Goal: Task Accomplishment & Management: Manage account settings

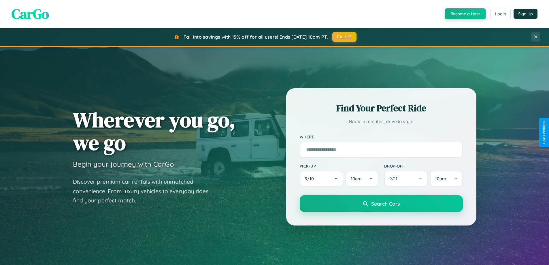
scroll to position [1108, 0]
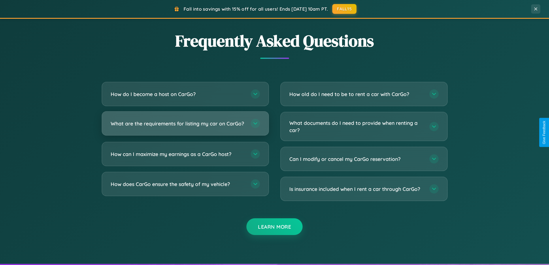
click at [185, 126] on h3 "What are the requirements for listing my car on CarGo?" at bounding box center [178, 123] width 134 height 7
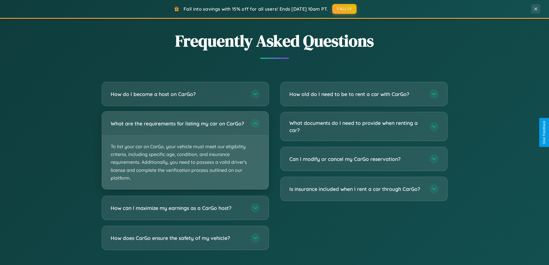
click at [185, 153] on p "To list your car on CarGo, your vehicle must meet our eligibility criteria, inc…" at bounding box center [185, 162] width 166 height 54
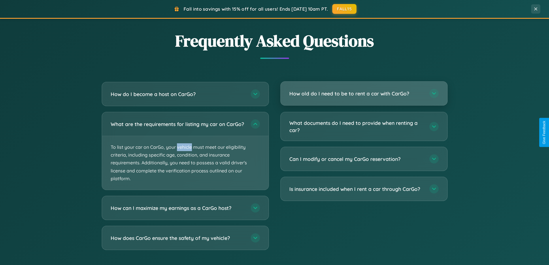
click at [363, 94] on h3 "How old do I need to be to rent a car with CarGo?" at bounding box center [356, 93] width 134 height 7
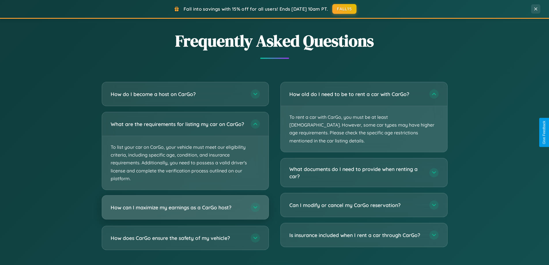
click at [185, 211] on h3 "How can I maximize my earnings as a CarGo host?" at bounding box center [178, 207] width 134 height 7
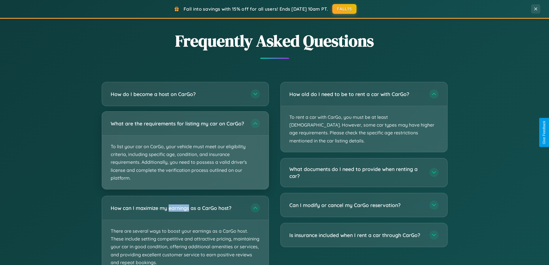
click at [185, 153] on p "To list your car on CarGo, your vehicle must meet our eligibility criteria, inc…" at bounding box center [185, 162] width 166 height 54
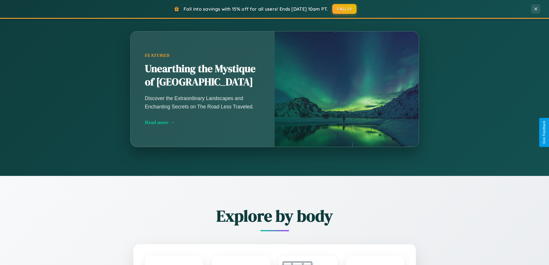
scroll to position [396, 0]
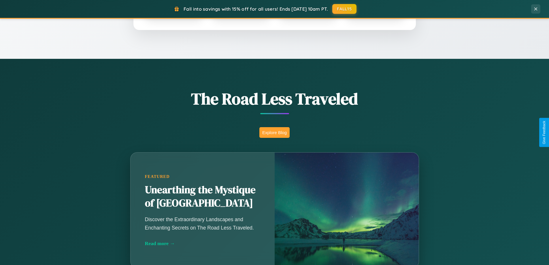
click at [274, 132] on button "Explore Blog" at bounding box center [274, 132] width 30 height 11
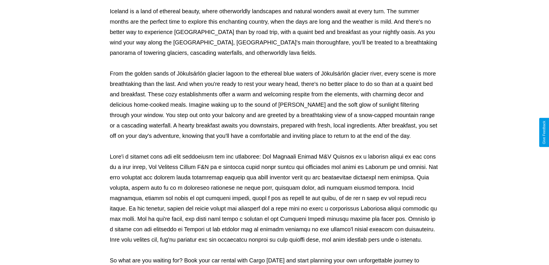
scroll to position [186, 0]
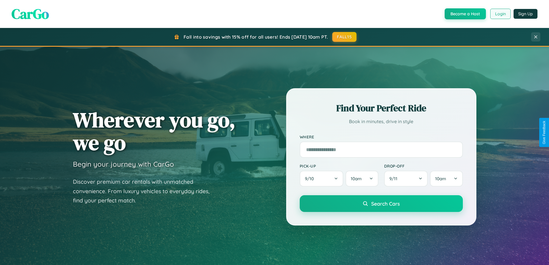
click at [500, 14] on button "Login" at bounding box center [500, 14] width 20 height 10
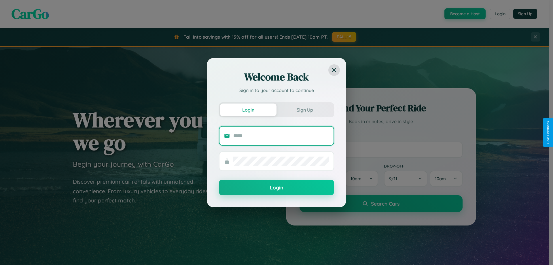
click at [281, 135] on input "text" at bounding box center [281, 135] width 96 height 9
type input "**********"
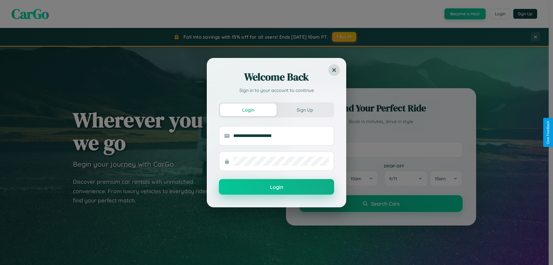
click at [276, 187] on button "Login" at bounding box center [276, 187] width 115 height 16
